Goal: Task Accomplishment & Management: Use online tool/utility

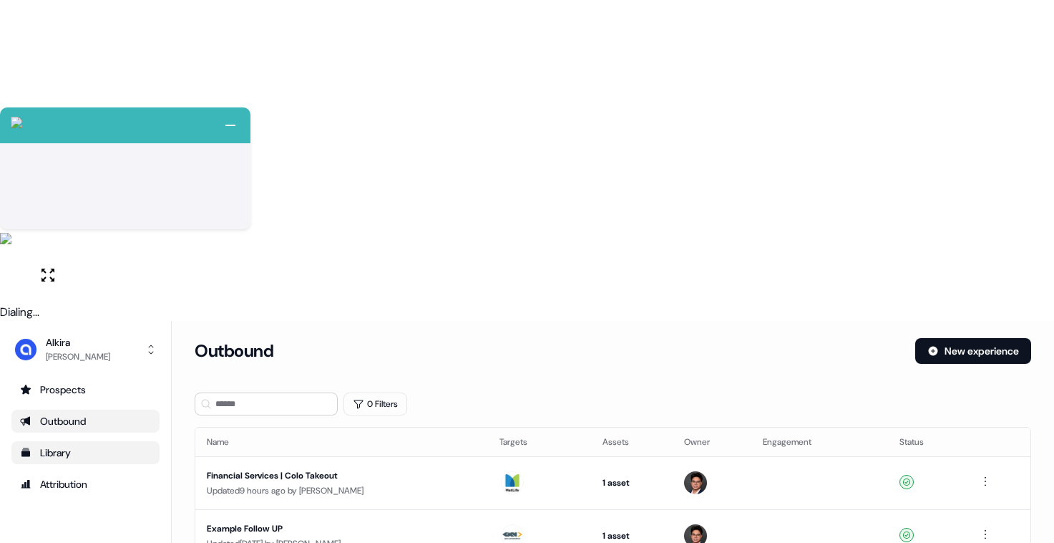
click at [89, 445] on div "Library" at bounding box center [85, 452] width 131 height 14
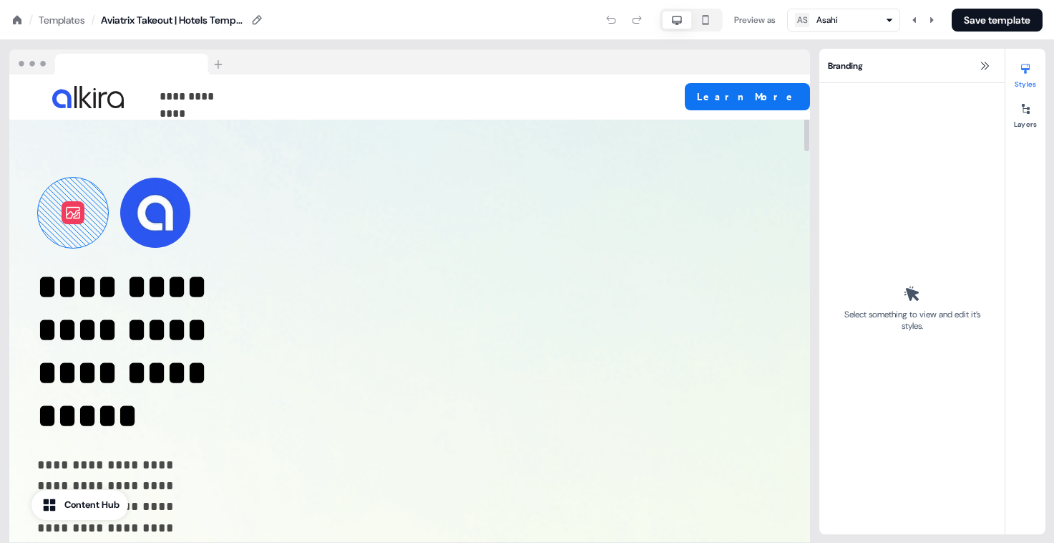
click at [983, 57] on div "Branding" at bounding box center [912, 66] width 185 height 34
click at [986, 62] on icon at bounding box center [984, 65] width 11 height 11
click at [991, 63] on button at bounding box center [984, 65] width 17 height 17
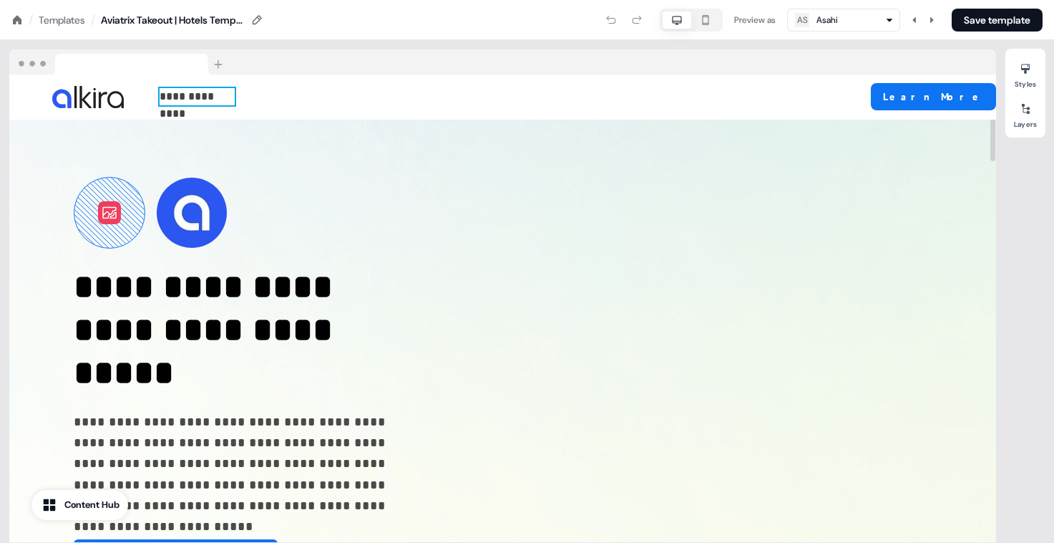
click at [230, 94] on p "**********" at bounding box center [197, 96] width 75 height 17
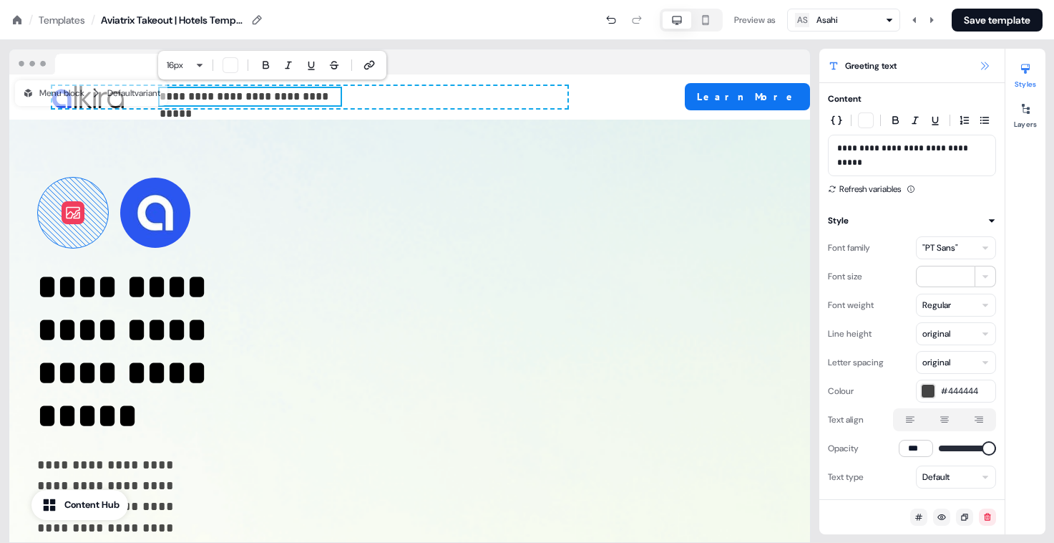
click at [991, 60] on button at bounding box center [984, 65] width 17 height 17
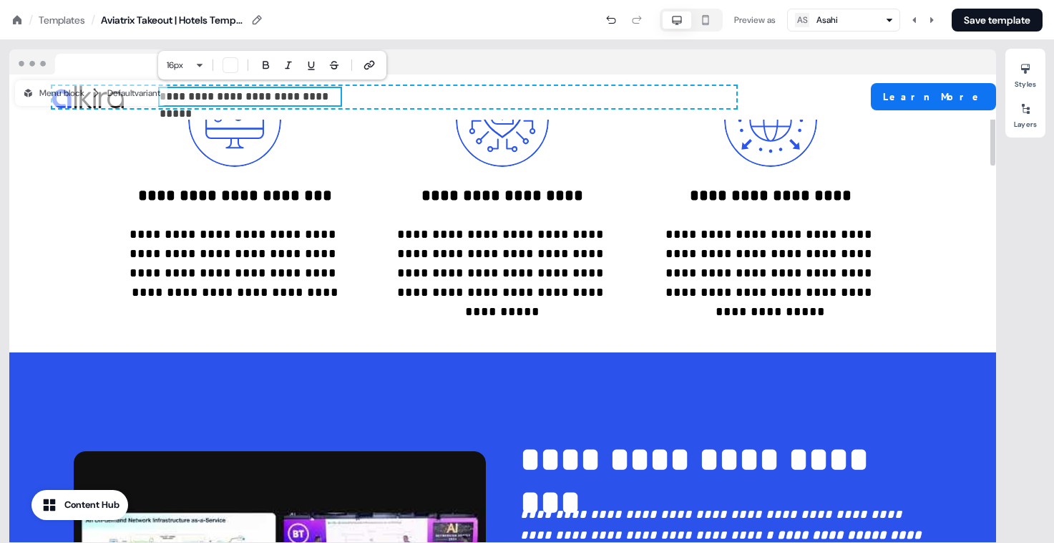
scroll to position [19, 0]
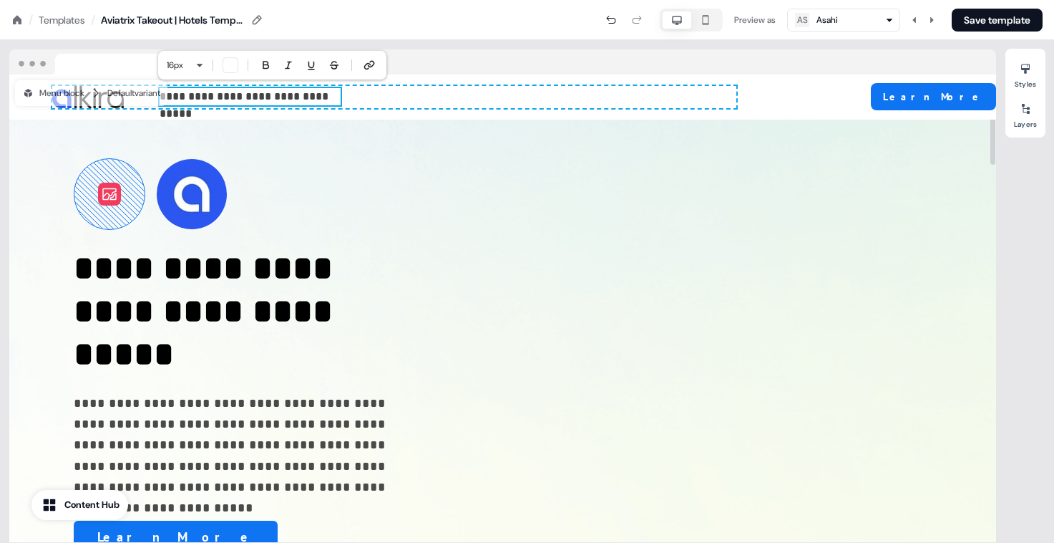
click at [40, 22] on div "Templates" at bounding box center [62, 20] width 47 height 14
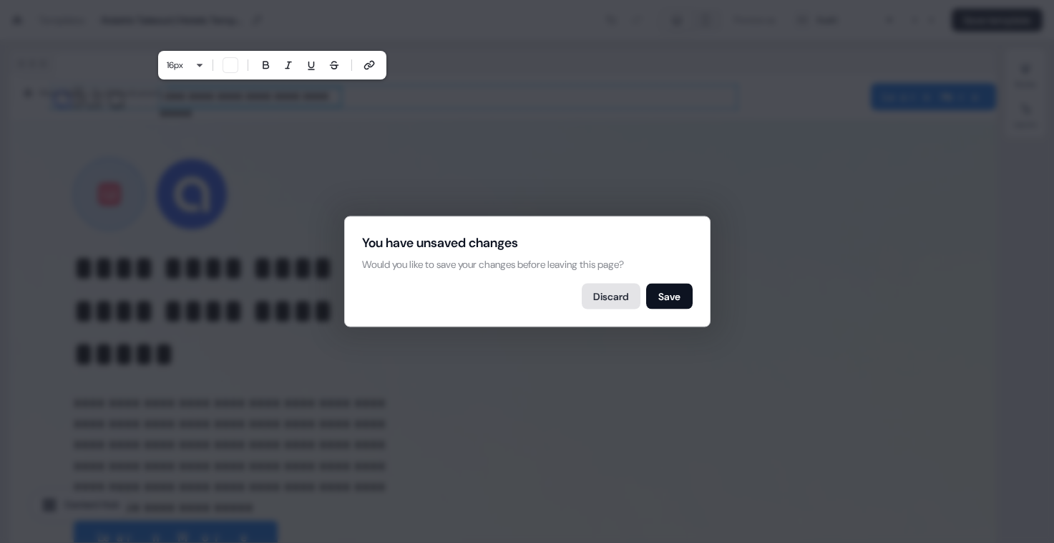
click at [625, 296] on button "Discard" at bounding box center [611, 296] width 59 height 26
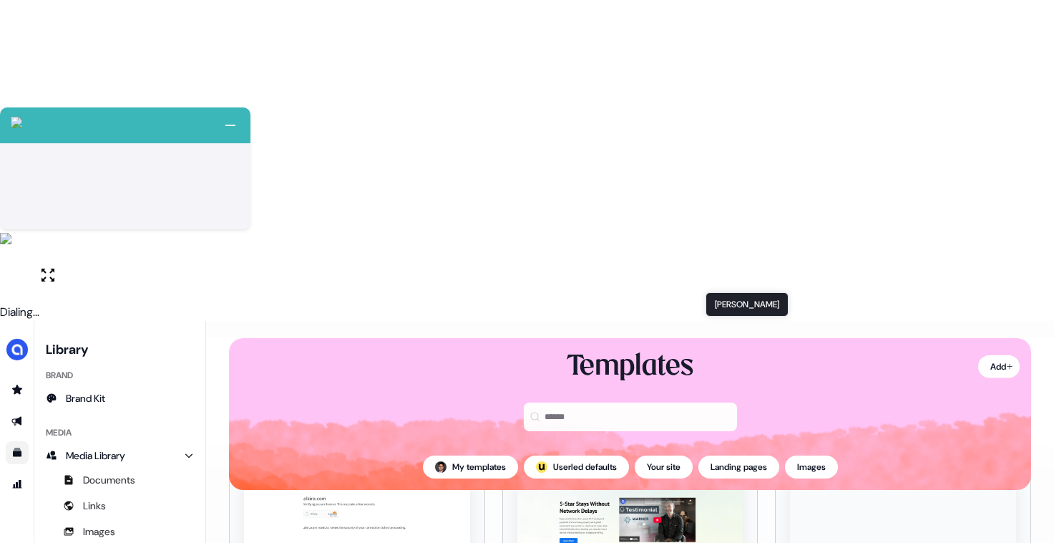
scroll to position [66, 0]
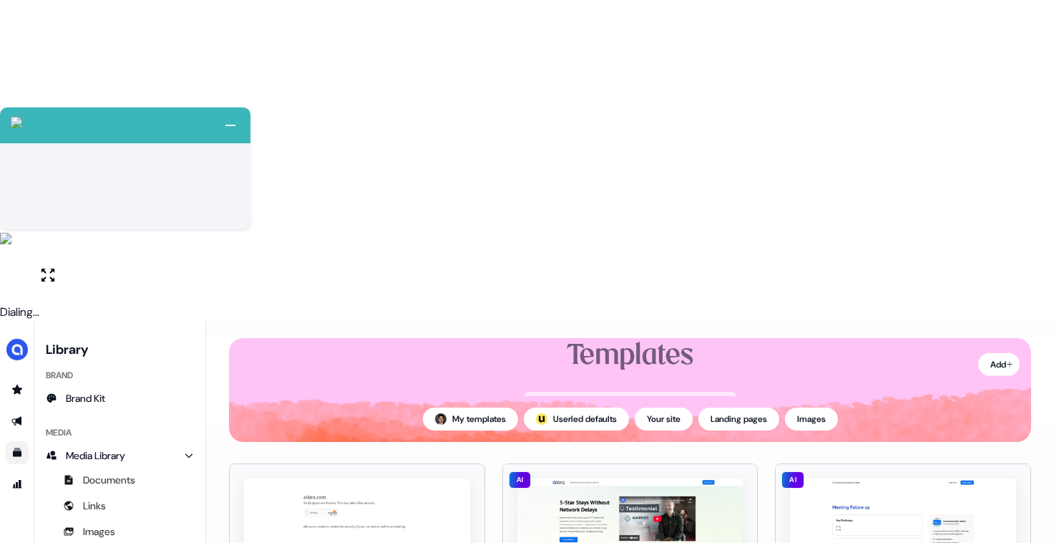
click at [734, 313] on html "+ Next Auto dialer paused! Go to your dialing tab to continue. 225 Paused" at bounding box center [527, 431] width 1054 height 863
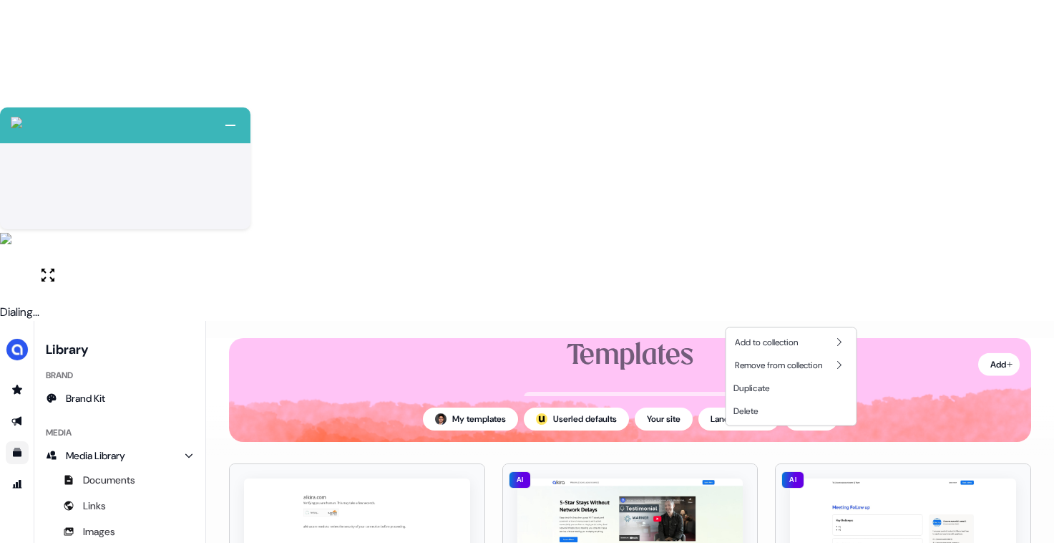
click at [736, 311] on html "+ Next Auto dialer paused! Go to your dialing tab to continue. 225 Paused" at bounding box center [527, 431] width 1054 height 863
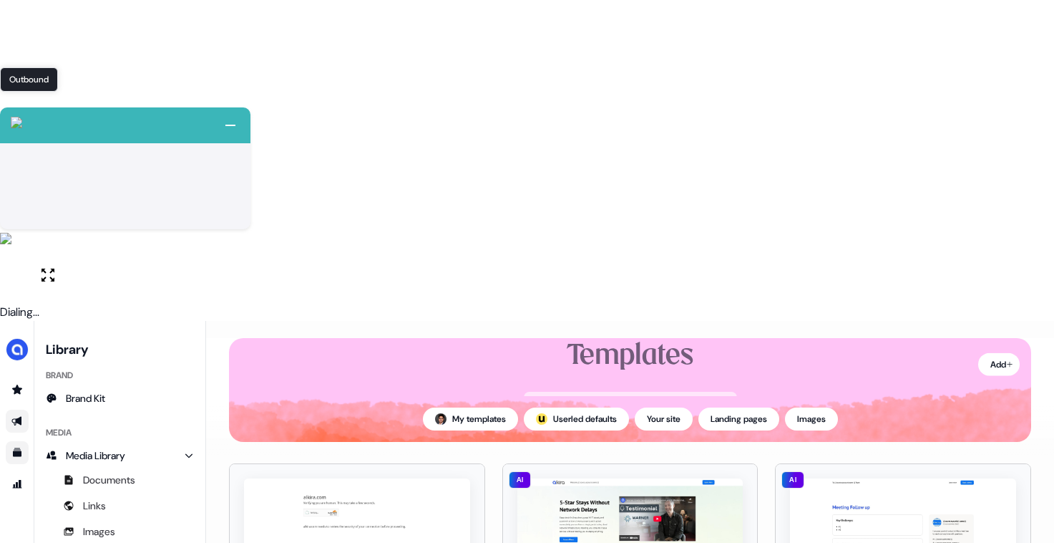
click at [18, 417] on icon "Go to outbound experience" at bounding box center [16, 421] width 10 height 9
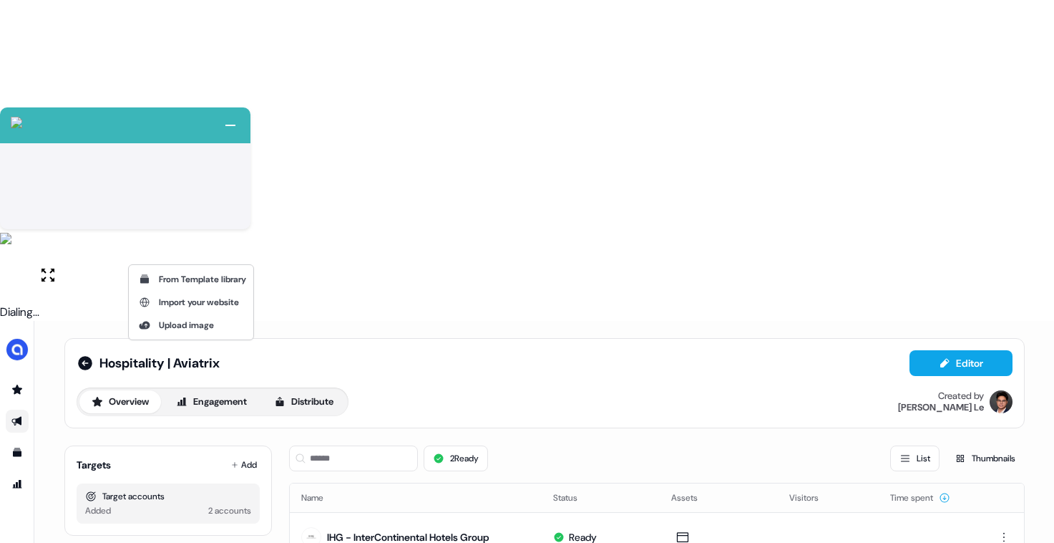
click at [238, 248] on html "+ Next Auto dialer paused! Go to your dialing tab to continue. 225 Paused" at bounding box center [527, 431] width 1054 height 863
click at [302, 355] on html "+ Next Auto dialer paused! Go to your dialing tab to continue. 225 Paused" at bounding box center [527, 431] width 1054 height 863
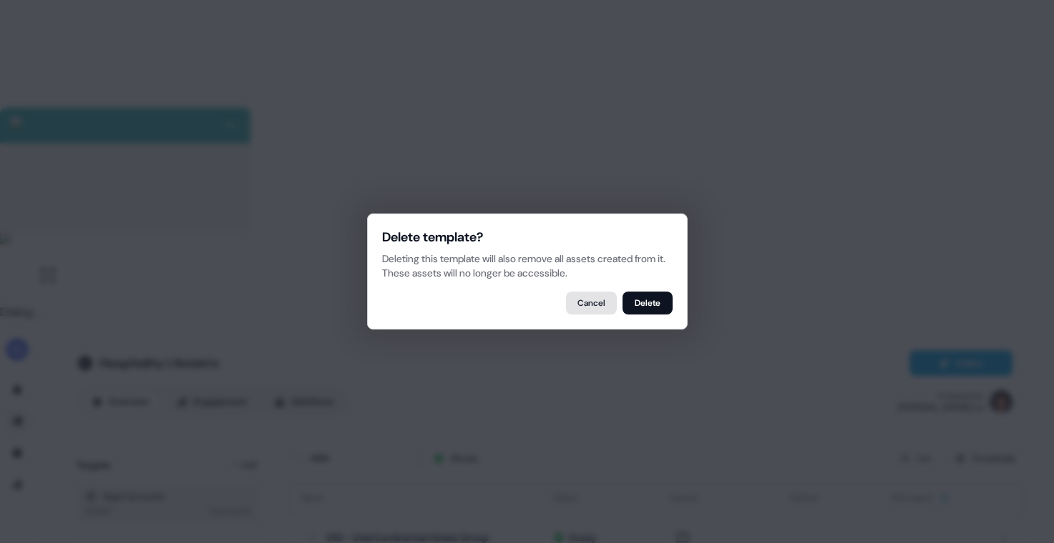
click at [571, 312] on button "Cancel" at bounding box center [591, 302] width 51 height 23
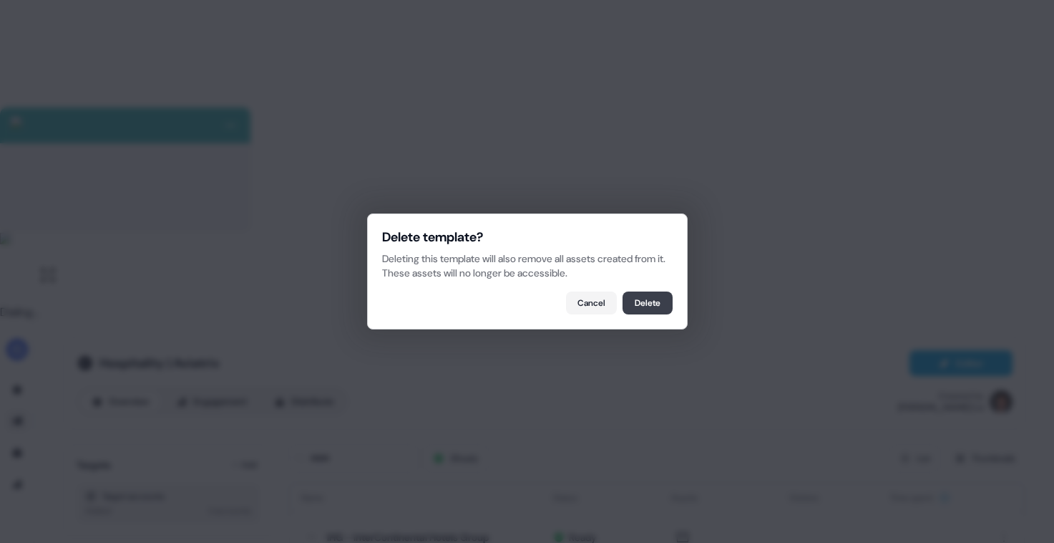
click at [662, 305] on button "Delete" at bounding box center [648, 302] width 50 height 23
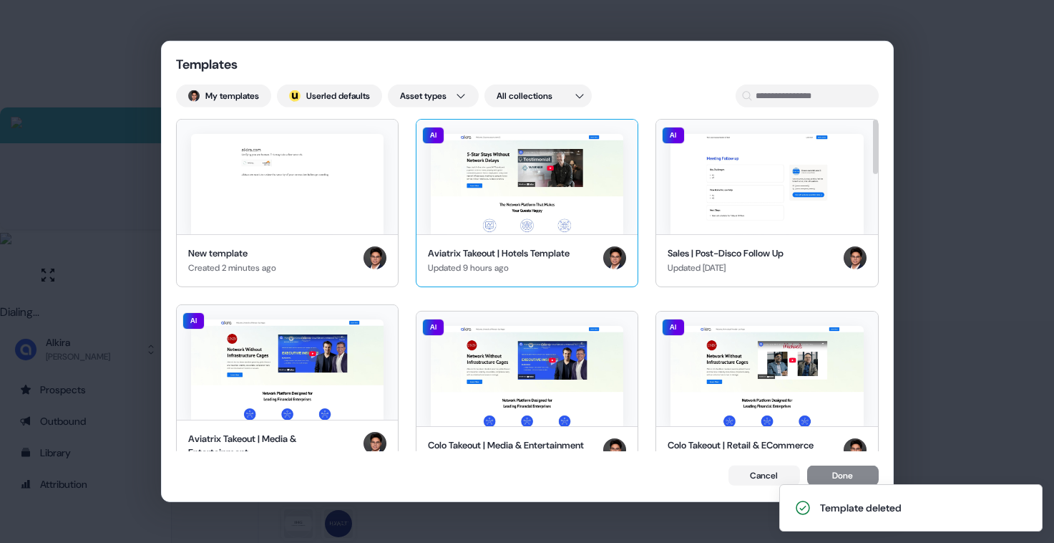
click at [487, 175] on img at bounding box center [527, 184] width 193 height 100
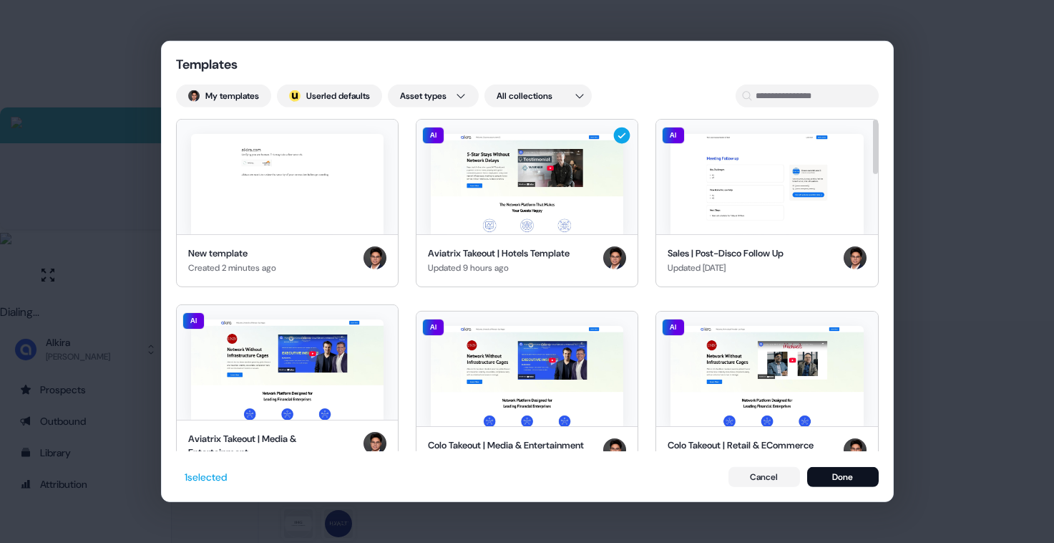
drag, startPoint x: 843, startPoint y: 480, endPoint x: 797, endPoint y: 455, distance: 51.6
click at [843, 480] on button "Done" at bounding box center [843, 477] width 72 height 20
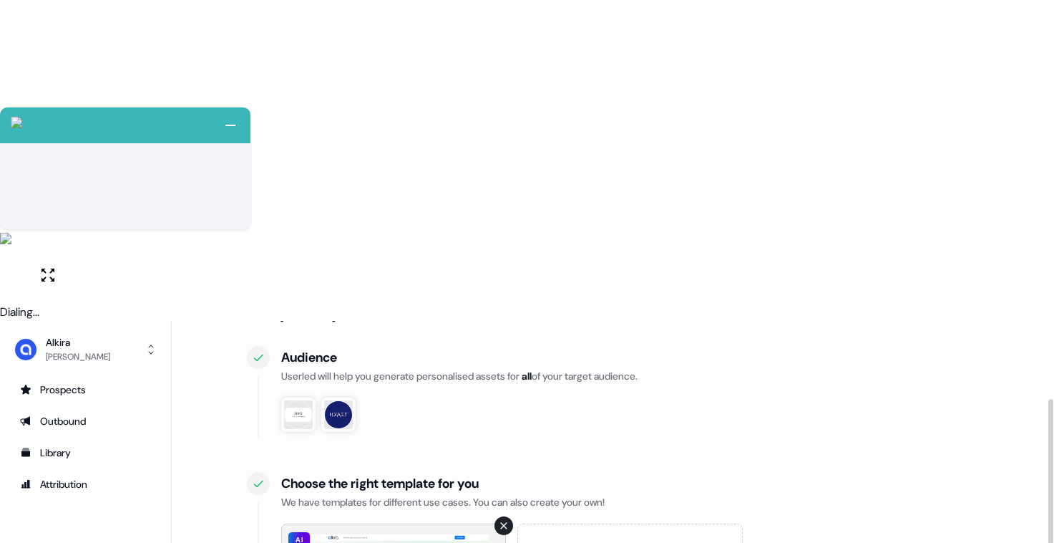
scroll to position [112, 0]
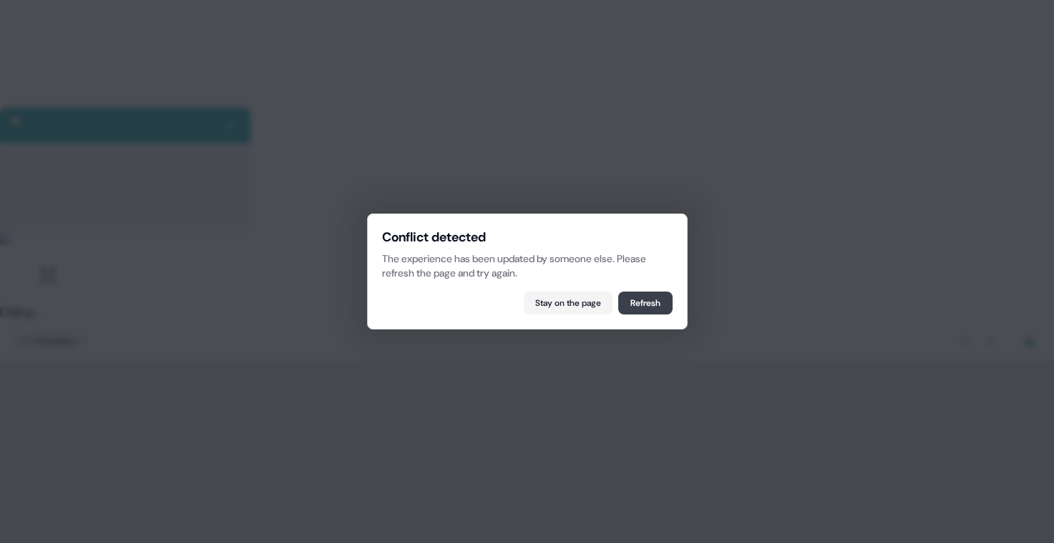
click at [634, 304] on button "Refresh" at bounding box center [645, 302] width 54 height 23
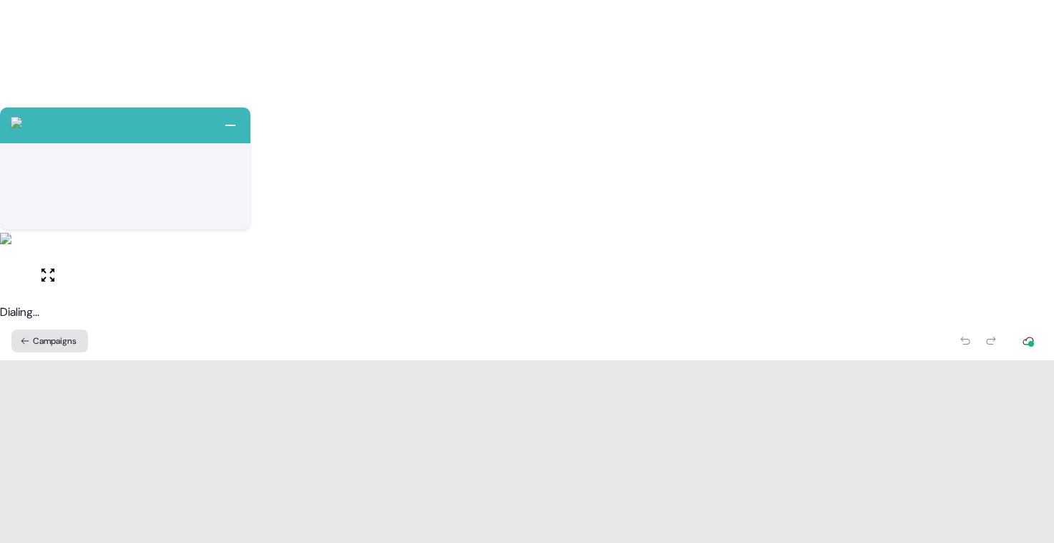
click at [71, 329] on button "Campaigns" at bounding box center [49, 340] width 77 height 23
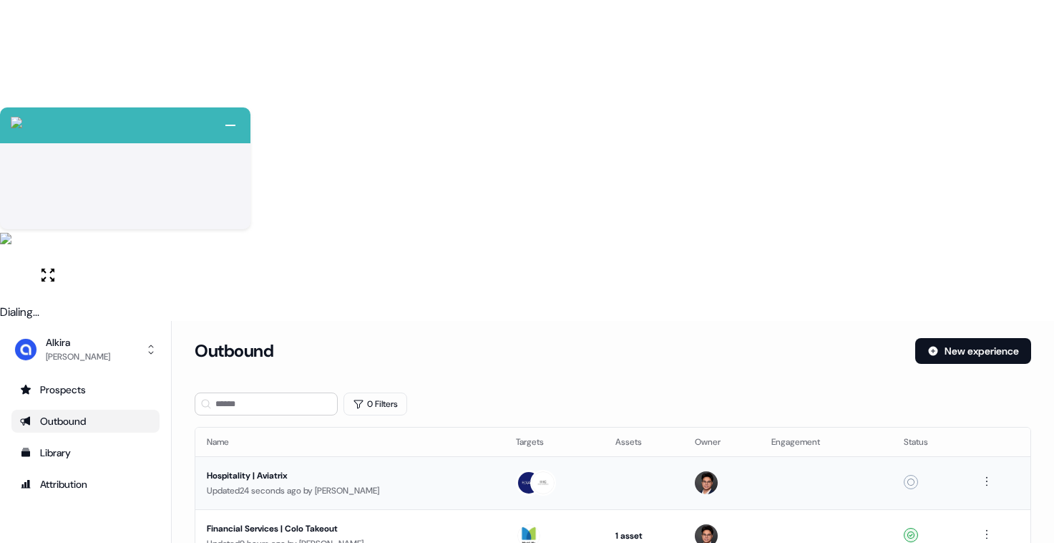
click at [349, 468] on div "Hospitality | Aviatrix" at bounding box center [338, 475] width 263 height 14
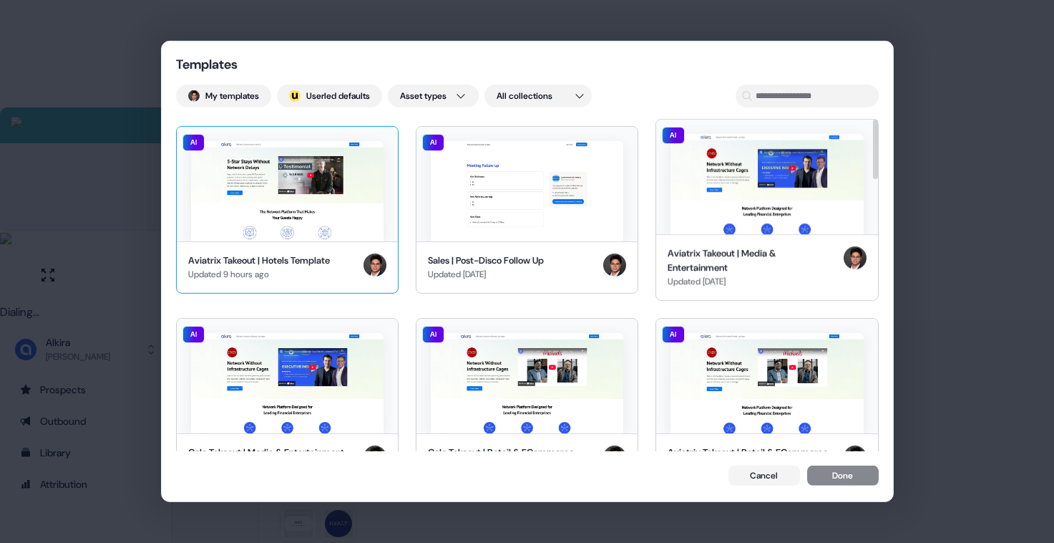
click at [339, 200] on img at bounding box center [287, 191] width 193 height 100
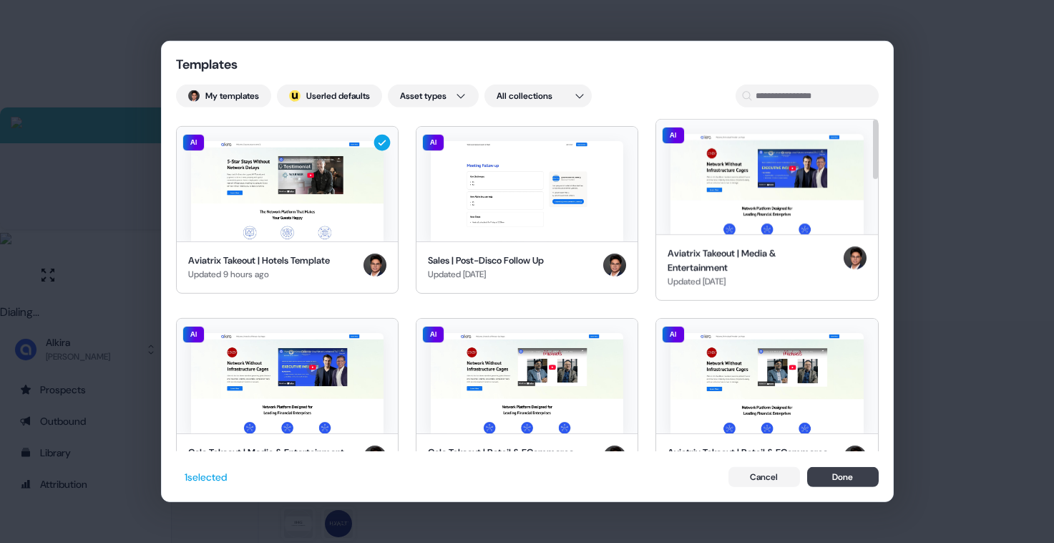
click at [838, 483] on button "Done" at bounding box center [843, 477] width 72 height 20
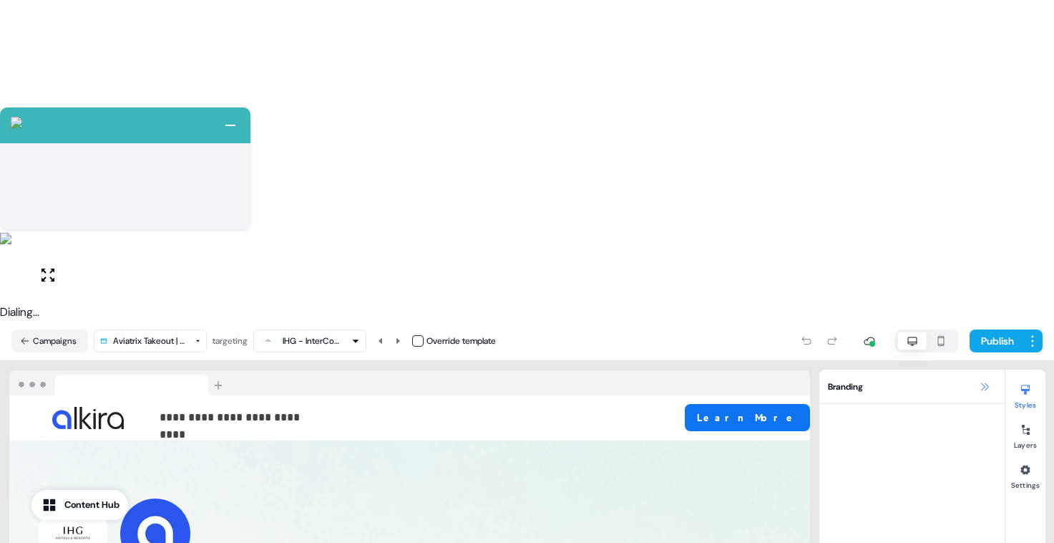
click at [985, 382] on icon at bounding box center [985, 386] width 8 height 8
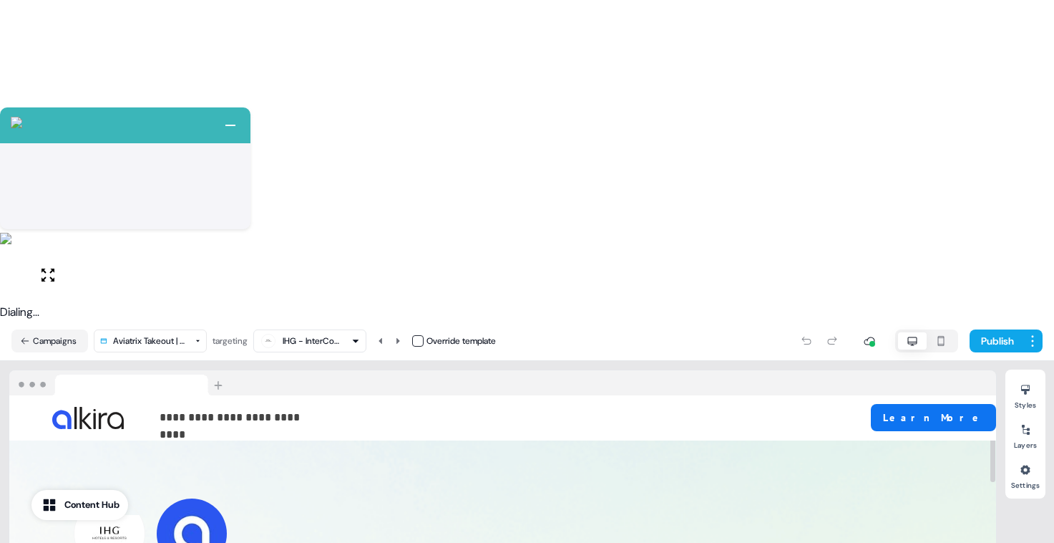
click at [336, 334] on div "IHG - InterContinental Hotels Group" at bounding box center [311, 341] width 57 height 14
click at [310, 94] on div "Hyatt Hotels" at bounding box center [314, 107] width 106 height 29
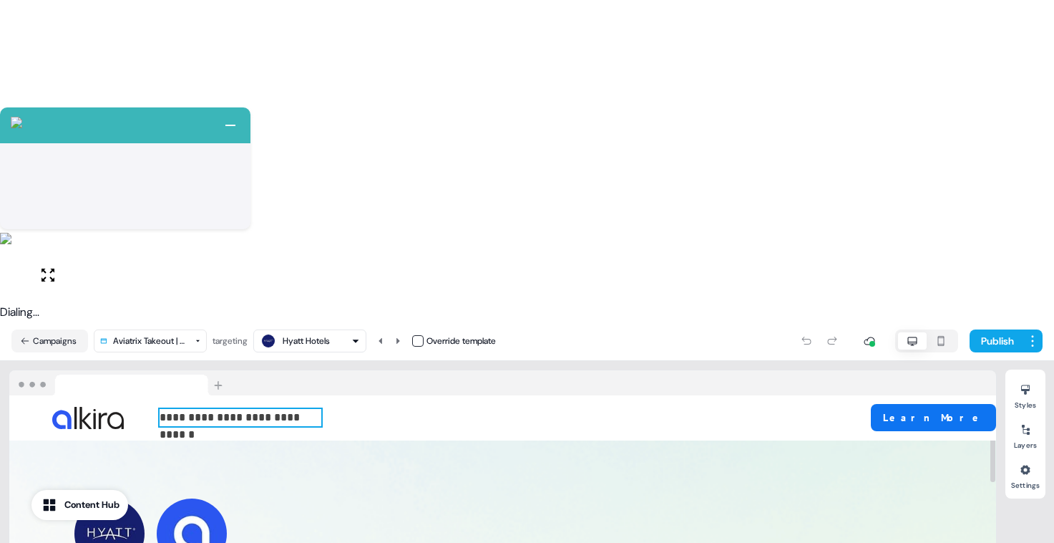
click at [268, 409] on p "**********" at bounding box center [241, 417] width 162 height 17
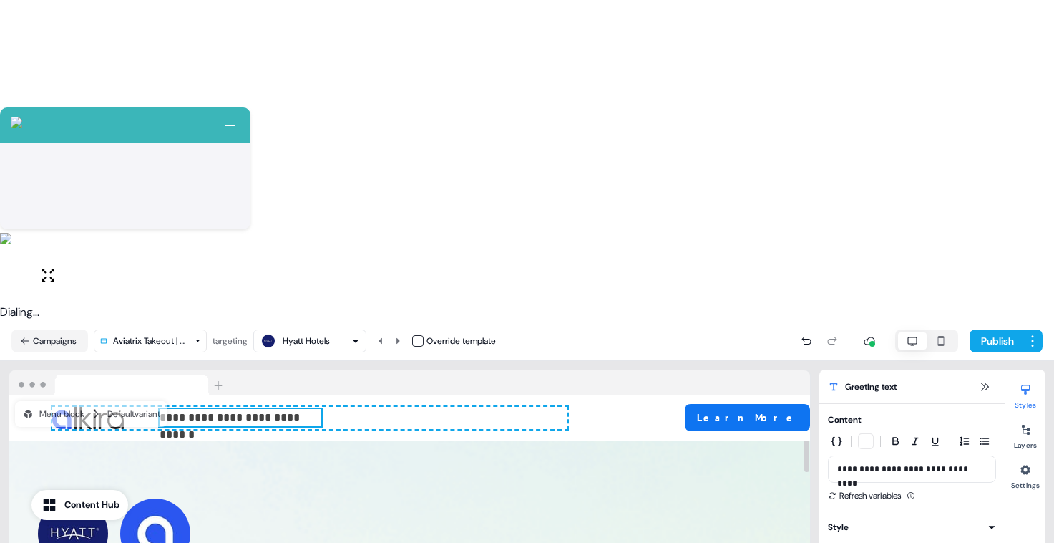
click at [339, 332] on div "Hyatt Hotels" at bounding box center [310, 340] width 100 height 17
click at [321, 78] on div "IHG - InterContinental Hotels Group" at bounding box center [320, 79] width 57 height 14
click at [978, 378] on button at bounding box center [984, 386] width 17 height 17
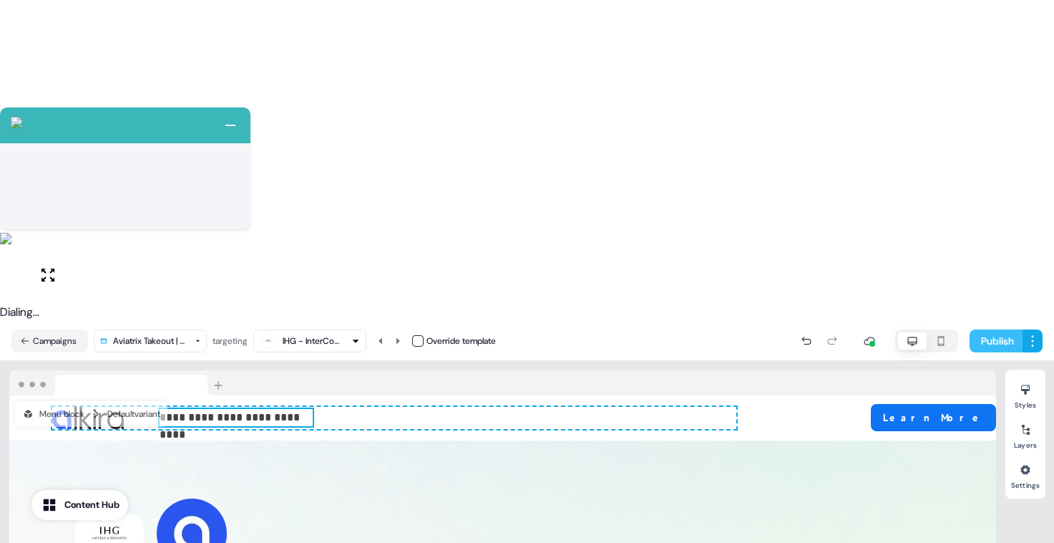
click at [999, 329] on button "Publish" at bounding box center [996, 340] width 53 height 23
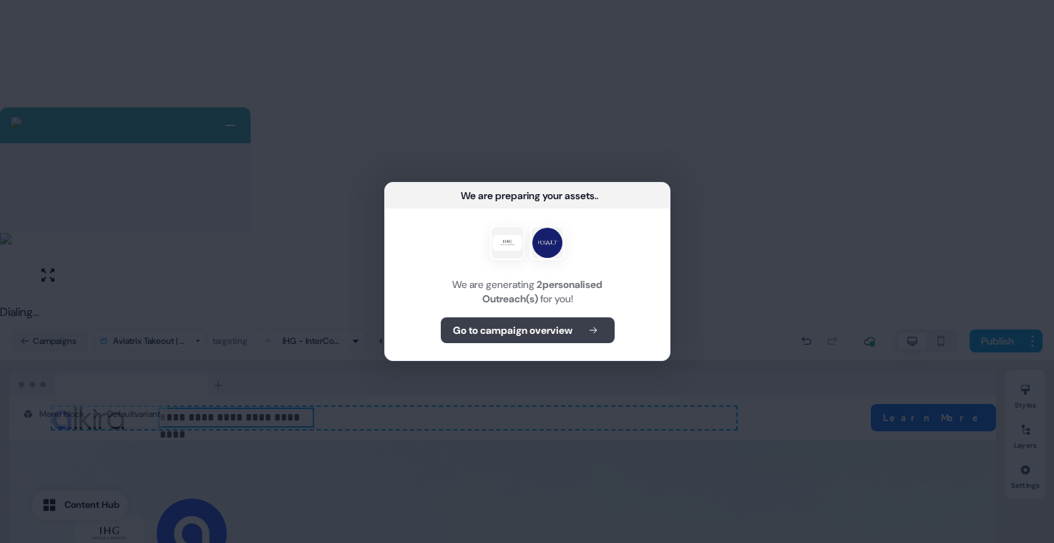
click at [543, 336] on b "Go to campaign overview" at bounding box center [512, 330] width 120 height 14
